Goal: Task Accomplishment & Management: Use online tool/utility

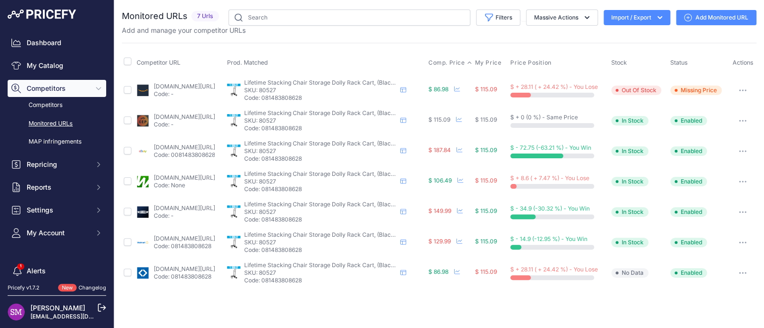
click at [459, 59] on span "Comp. Price" at bounding box center [446, 63] width 37 height 8
